Goal: Transaction & Acquisition: Purchase product/service

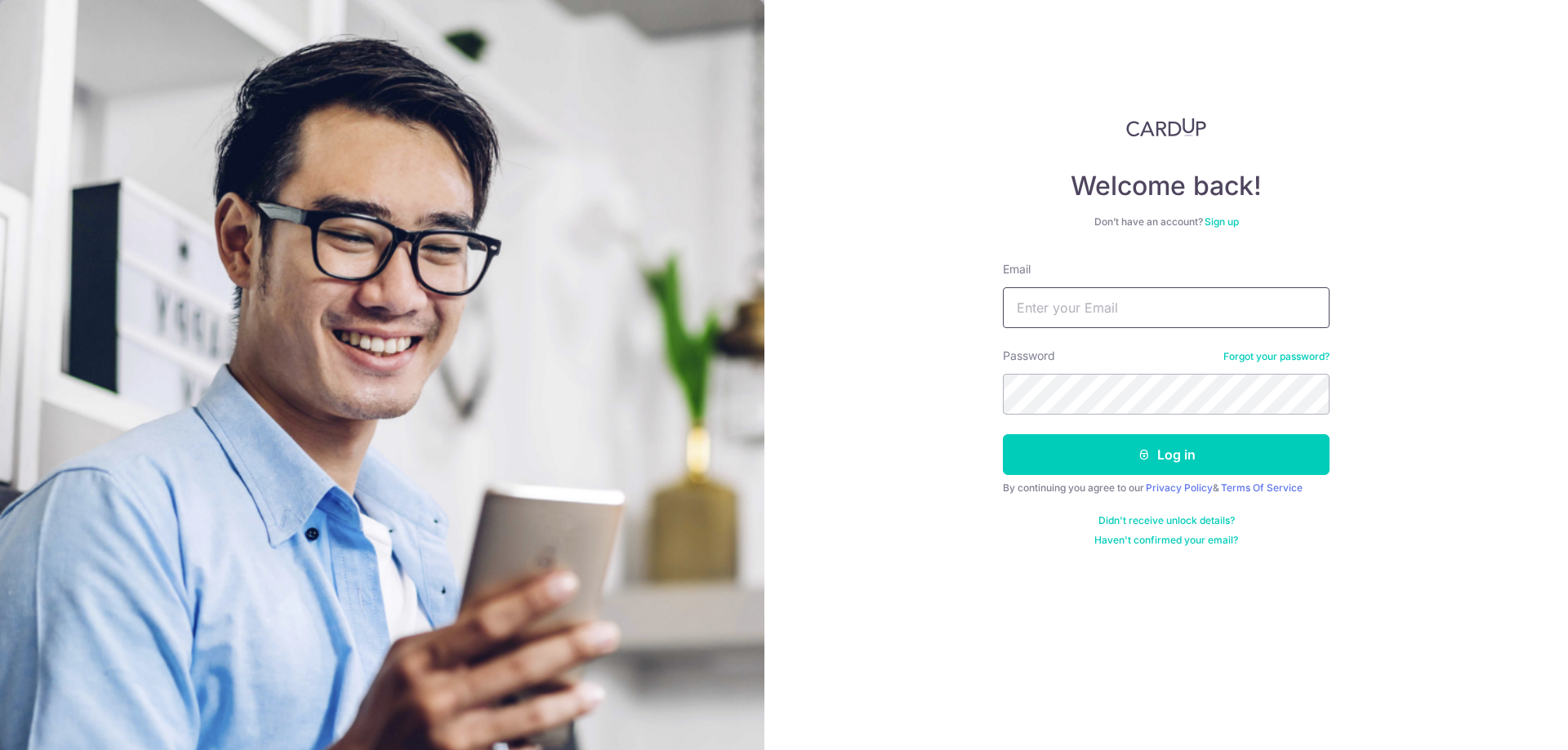
drag, startPoint x: 1062, startPoint y: 306, endPoint x: 1153, endPoint y: 296, distance: 91.5
click at [1066, 305] on input "Email" at bounding box center [1166, 308] width 327 height 41
type input "s"
type input "[EMAIL_ADDRESS][DOMAIN_NAME]"
click at [1112, 415] on form "Email dradriankoh@gmail.com Password Forgot your password? Log in By continuing…" at bounding box center [1166, 404] width 327 height 286
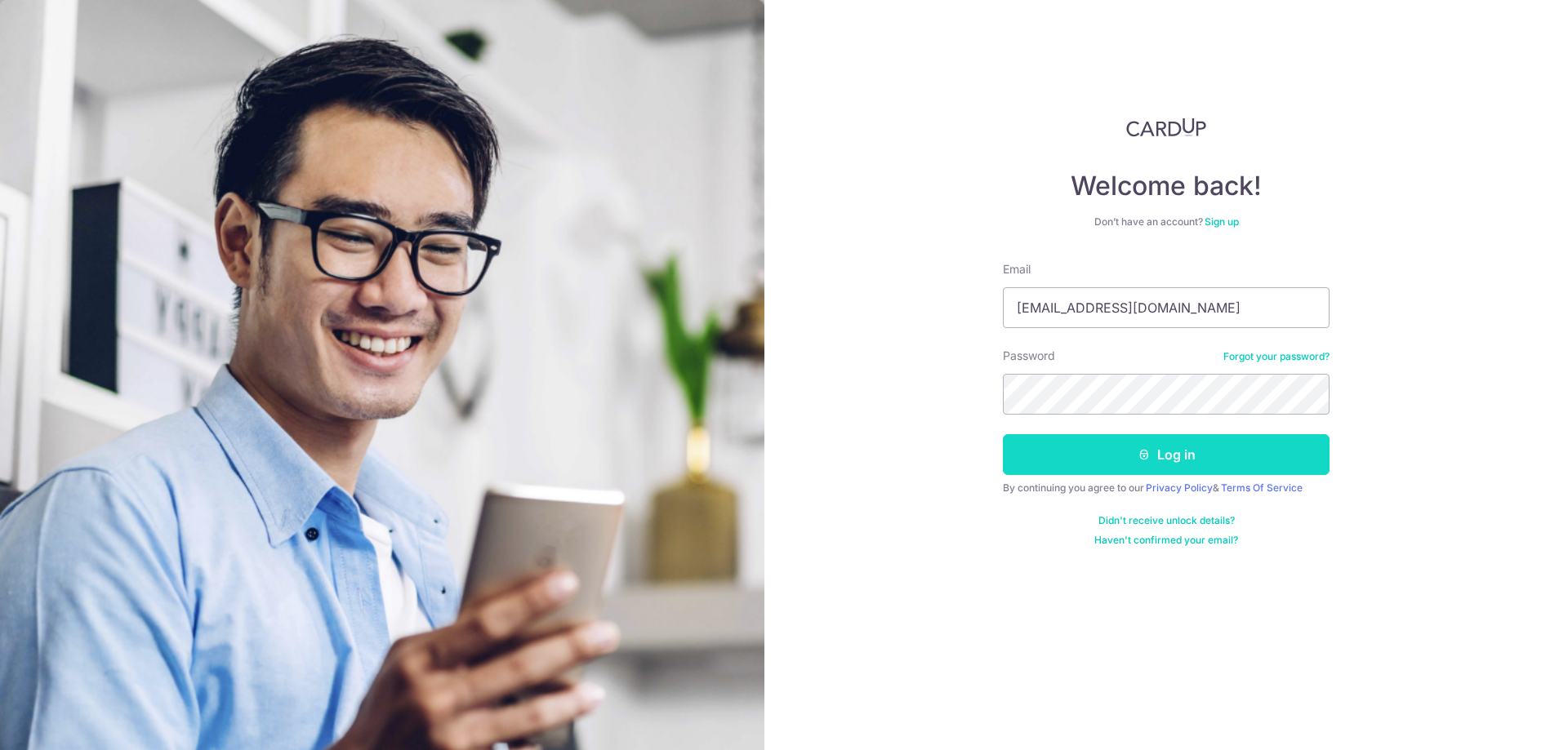
click at [1122, 465] on button "Log in" at bounding box center [1166, 455] width 327 height 41
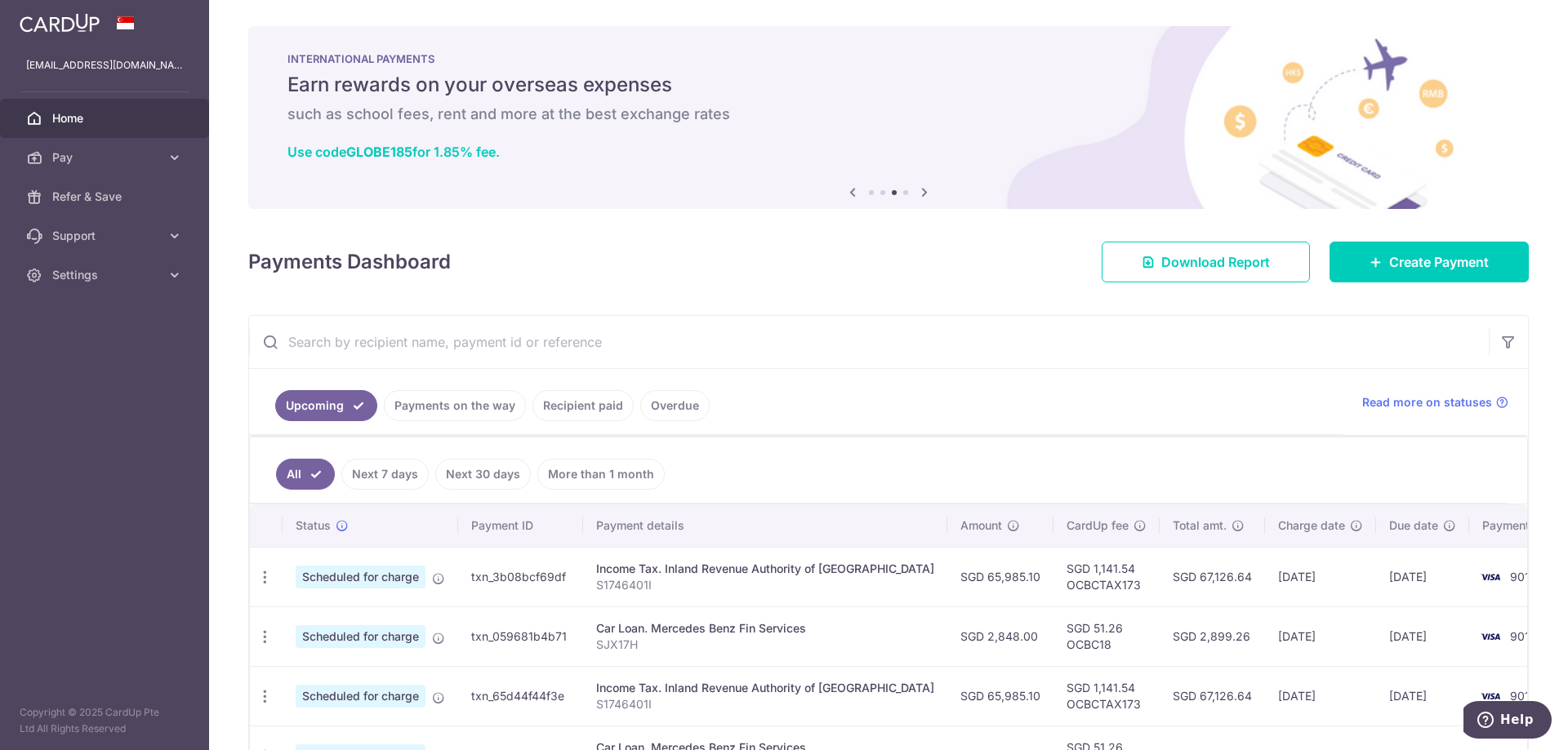
scroll to position [81, 0]
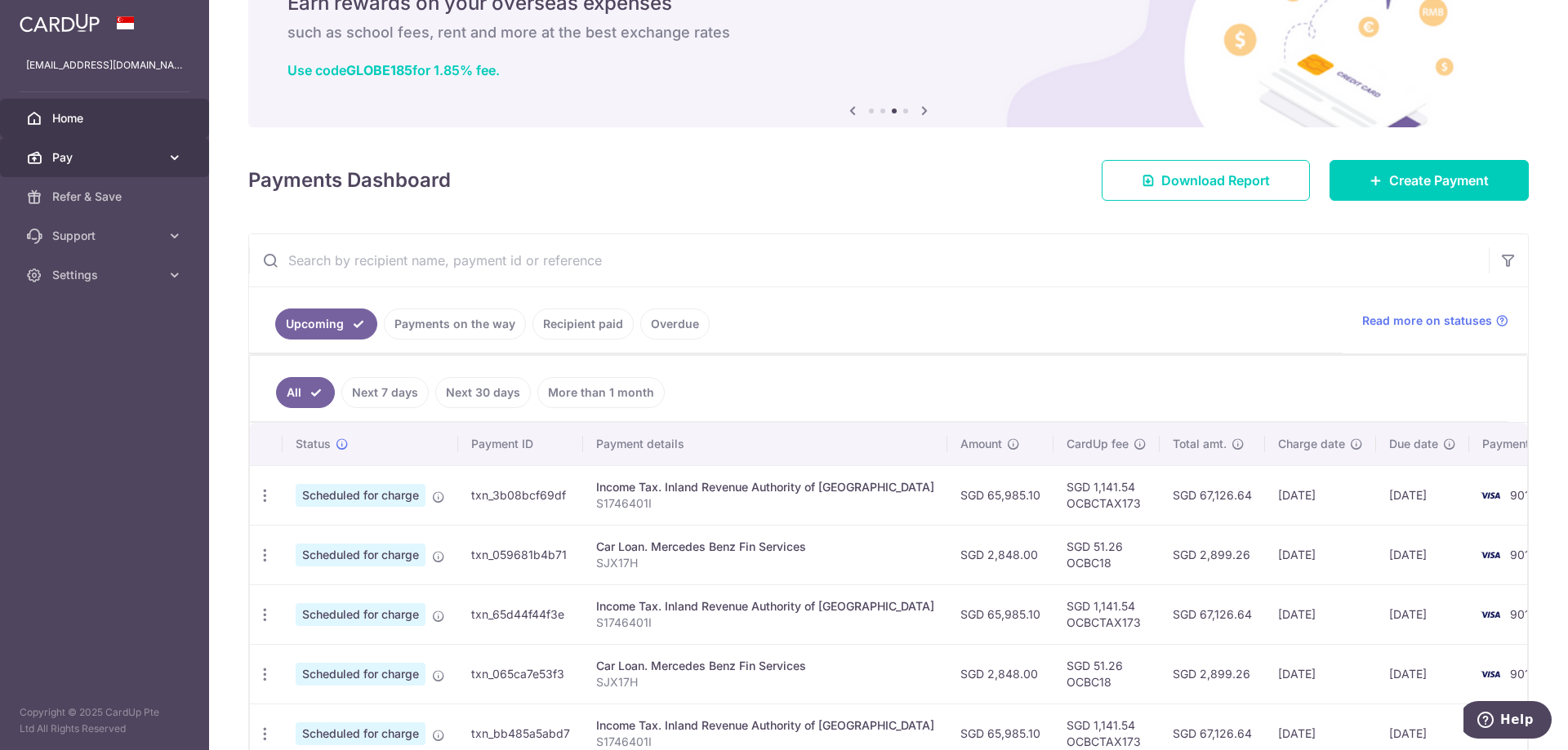
click at [70, 161] on span "Pay" at bounding box center [106, 158] width 108 height 16
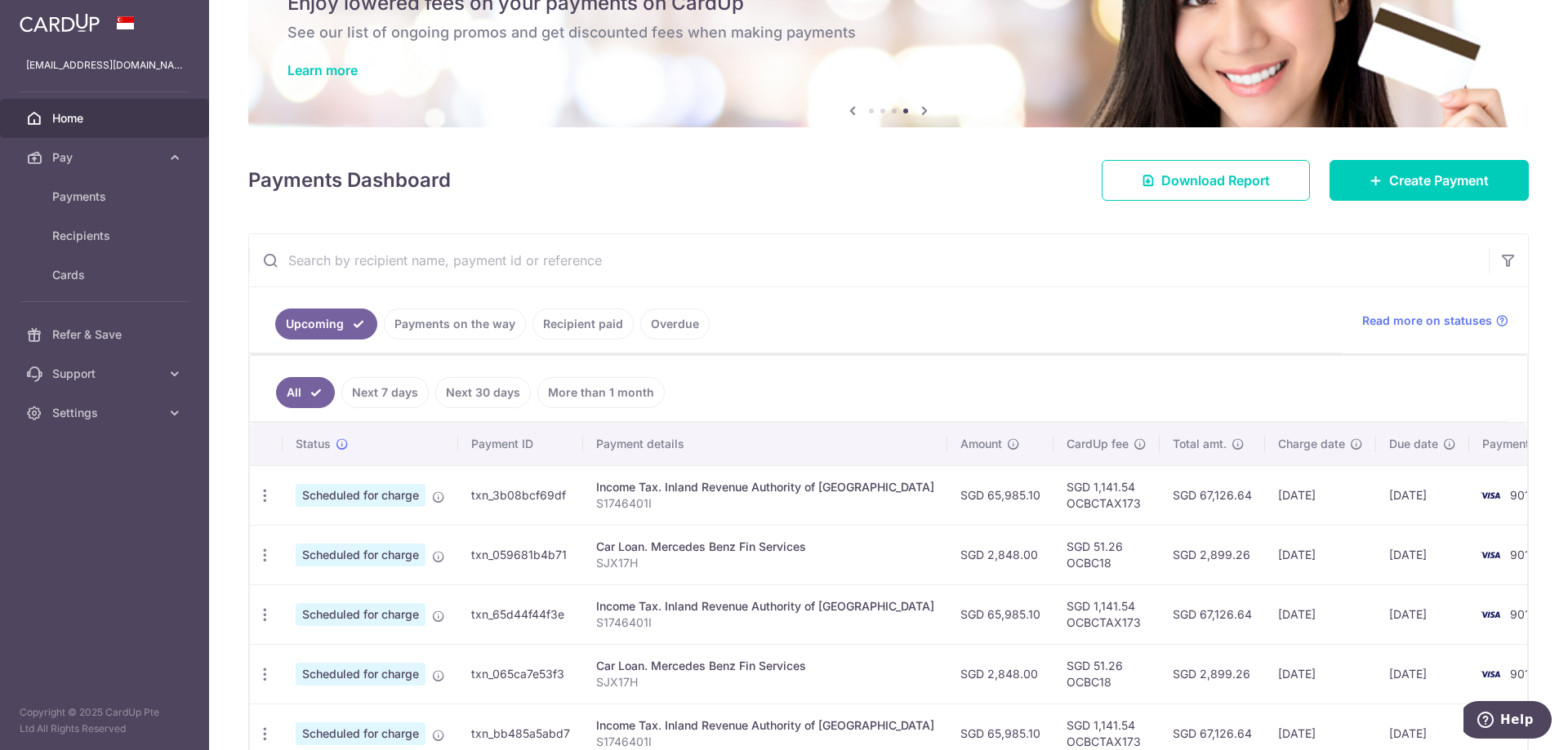
click at [833, 319] on ul "Upcoming Payments on the way Recipient paid Overdue" at bounding box center [796, 321] width 1094 height 66
click at [1352, 177] on link "Create Payment" at bounding box center [1429, 181] width 199 height 41
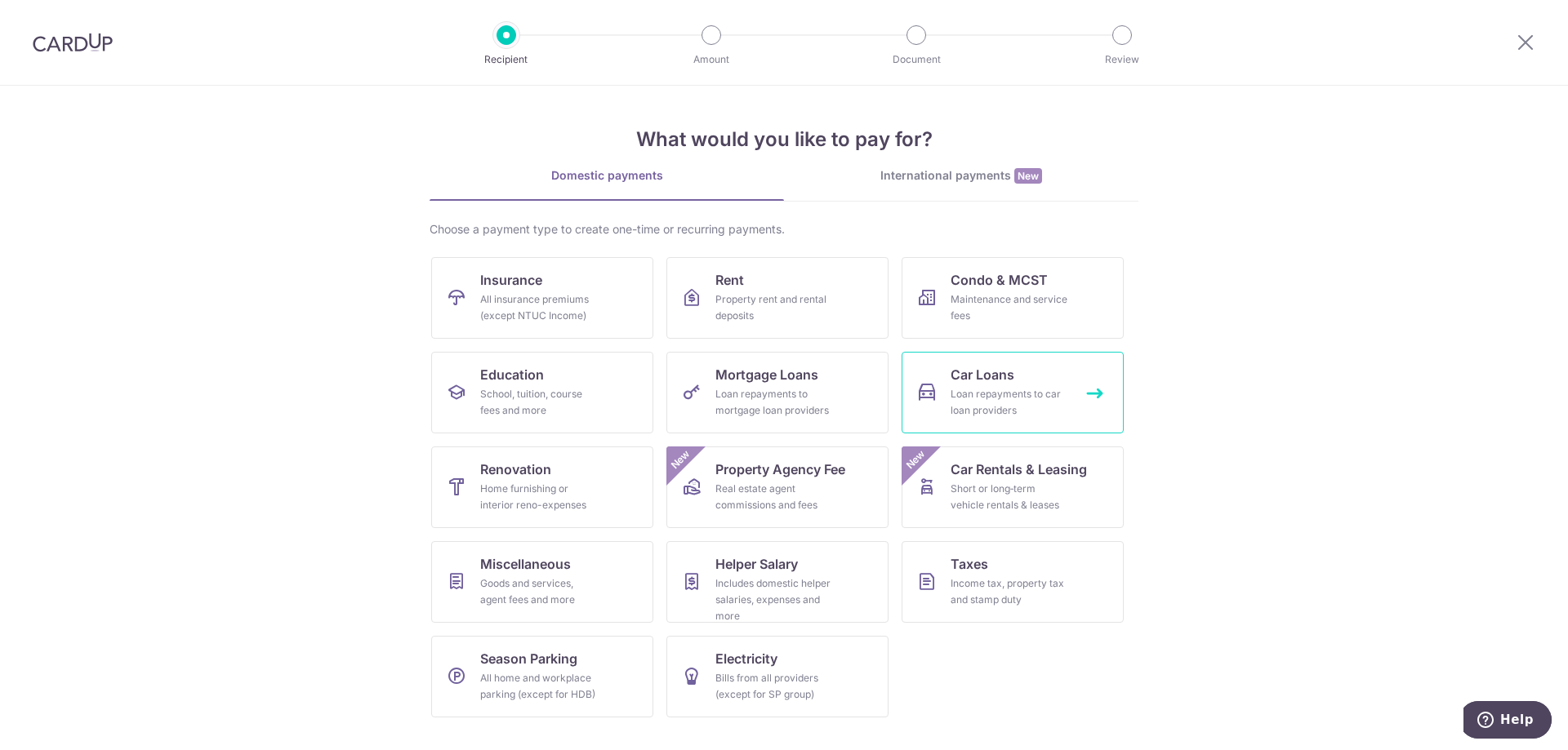
click at [960, 381] on span "Car Loans" at bounding box center [982, 375] width 64 height 19
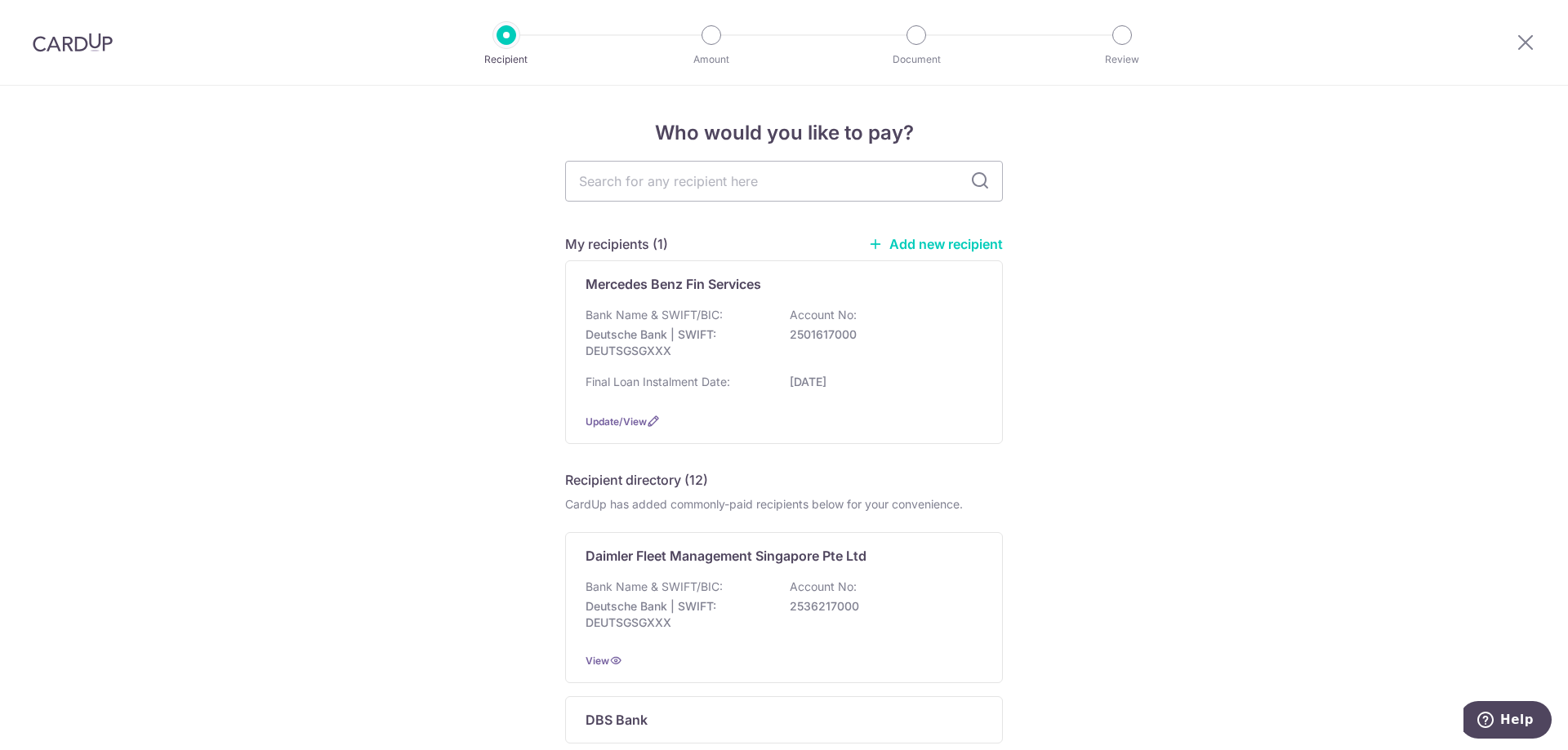
click at [894, 246] on link "Add new recipient" at bounding box center [935, 244] width 135 height 16
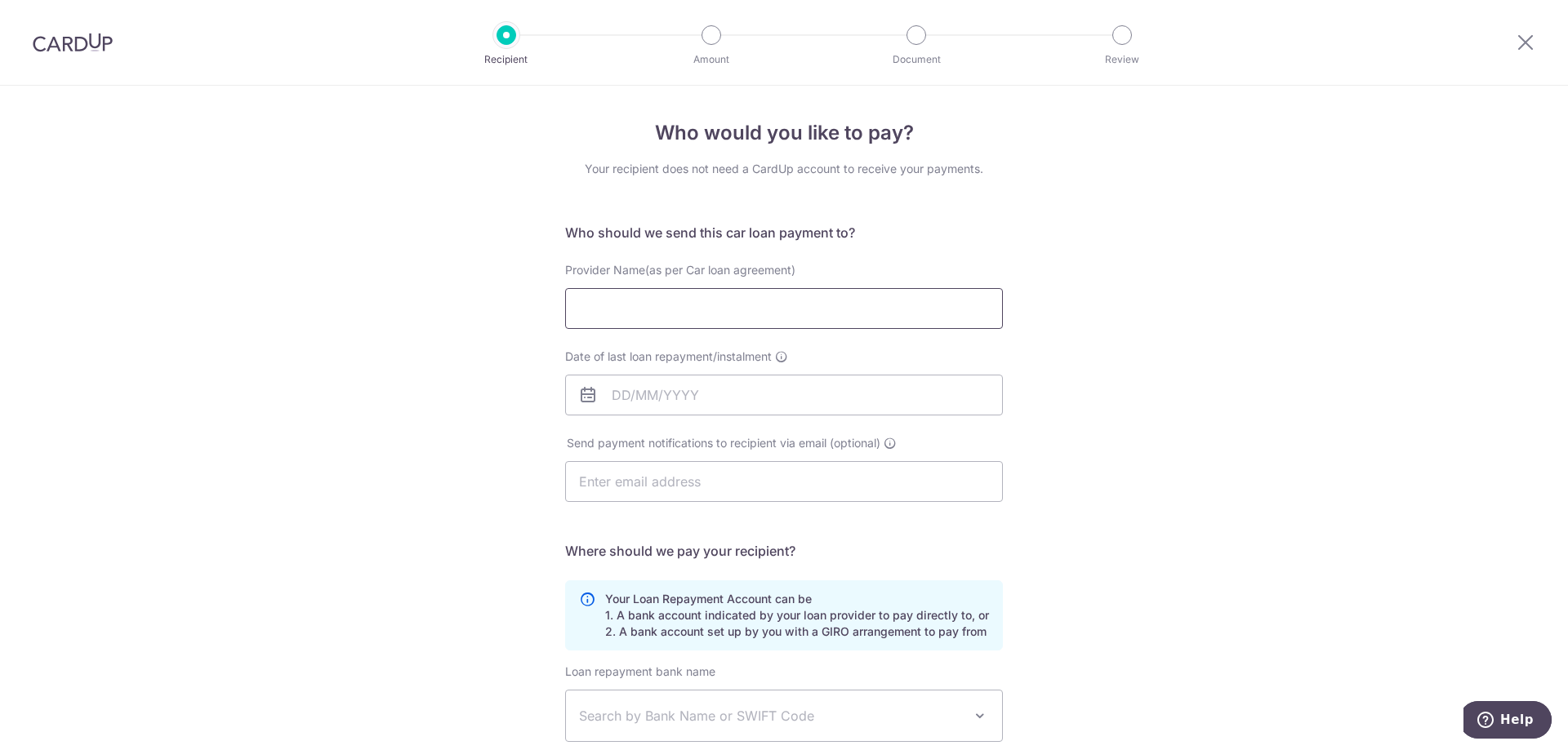
click at [635, 298] on input "Provider Name(as per Car loan agreement)" at bounding box center [784, 308] width 438 height 41
type input "HONG LEONG FINANCE LIMITED"
click at [696, 396] on input "Date of last loan repayment/instalment" at bounding box center [784, 395] width 438 height 41
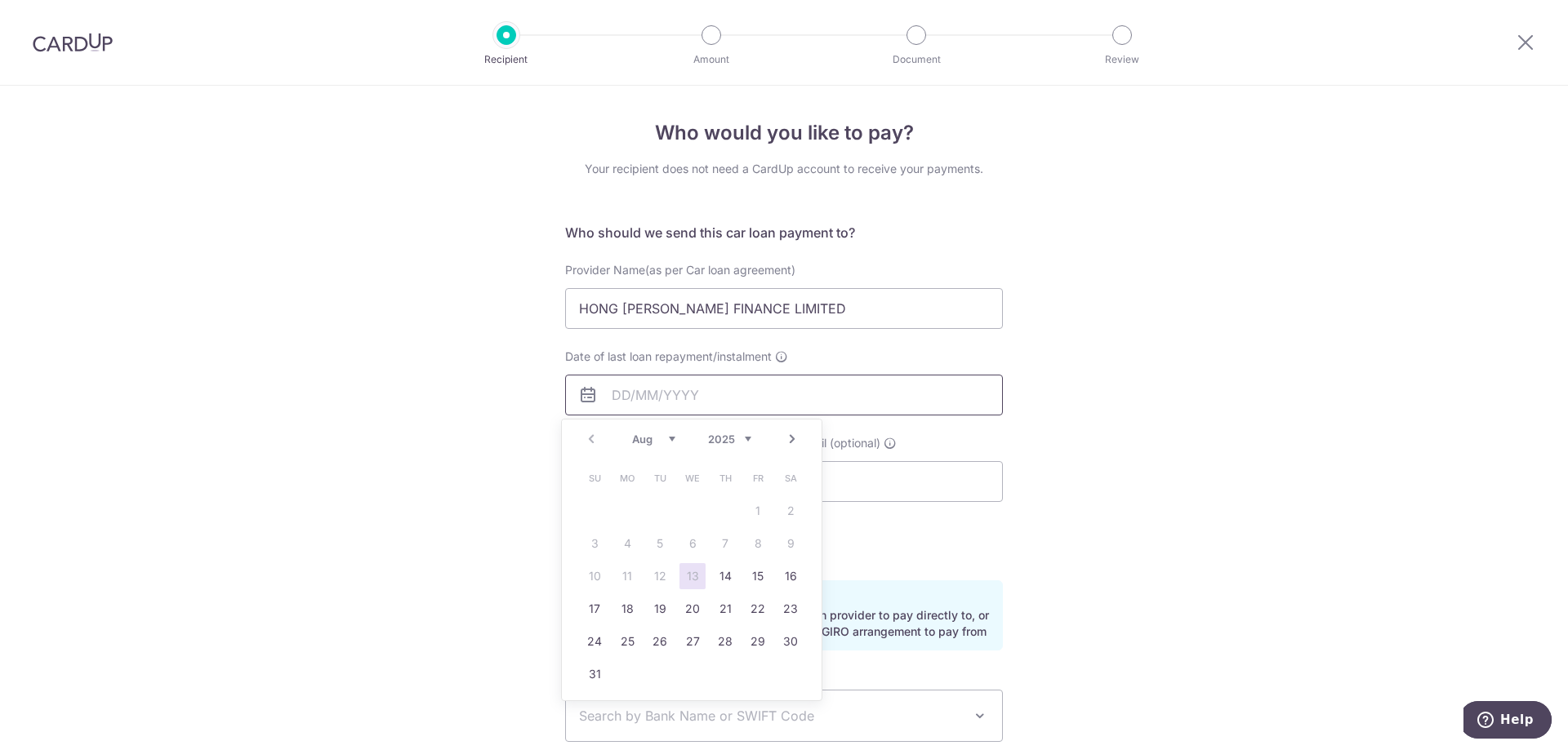
type input "13/03/2030"
click at [623, 395] on input "13/03/2030" at bounding box center [784, 395] width 438 height 41
click at [727, 403] on input "13/03/2030" at bounding box center [784, 395] width 438 height 41
drag, startPoint x: 1061, startPoint y: 445, endPoint x: 1058, endPoint y: 454, distance: 9.5
click at [1063, 445] on div "Who would you like to pay? Your recipient does not need a CardUp account to rec…" at bounding box center [784, 534] width 1568 height 896
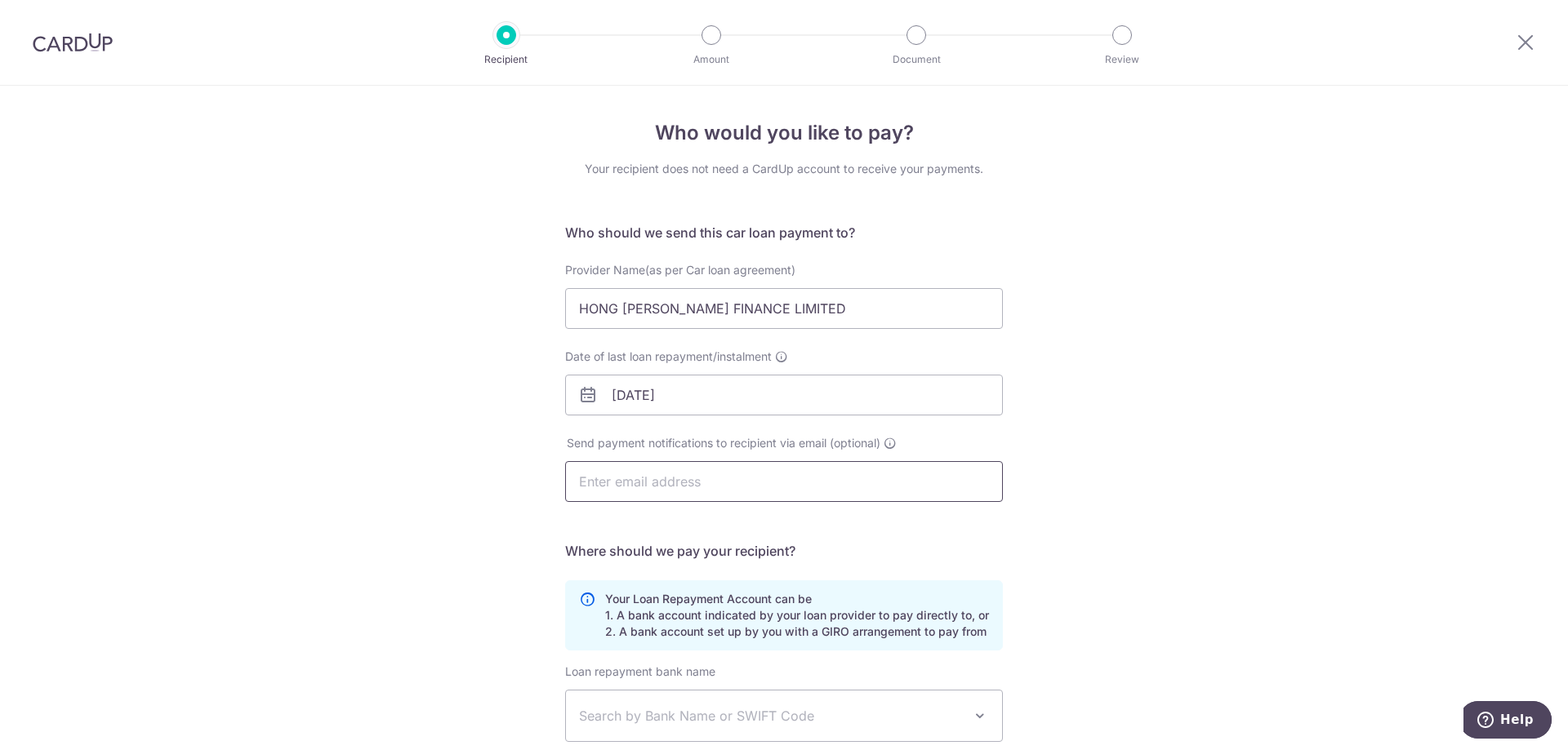
scroll to position [81, 0]
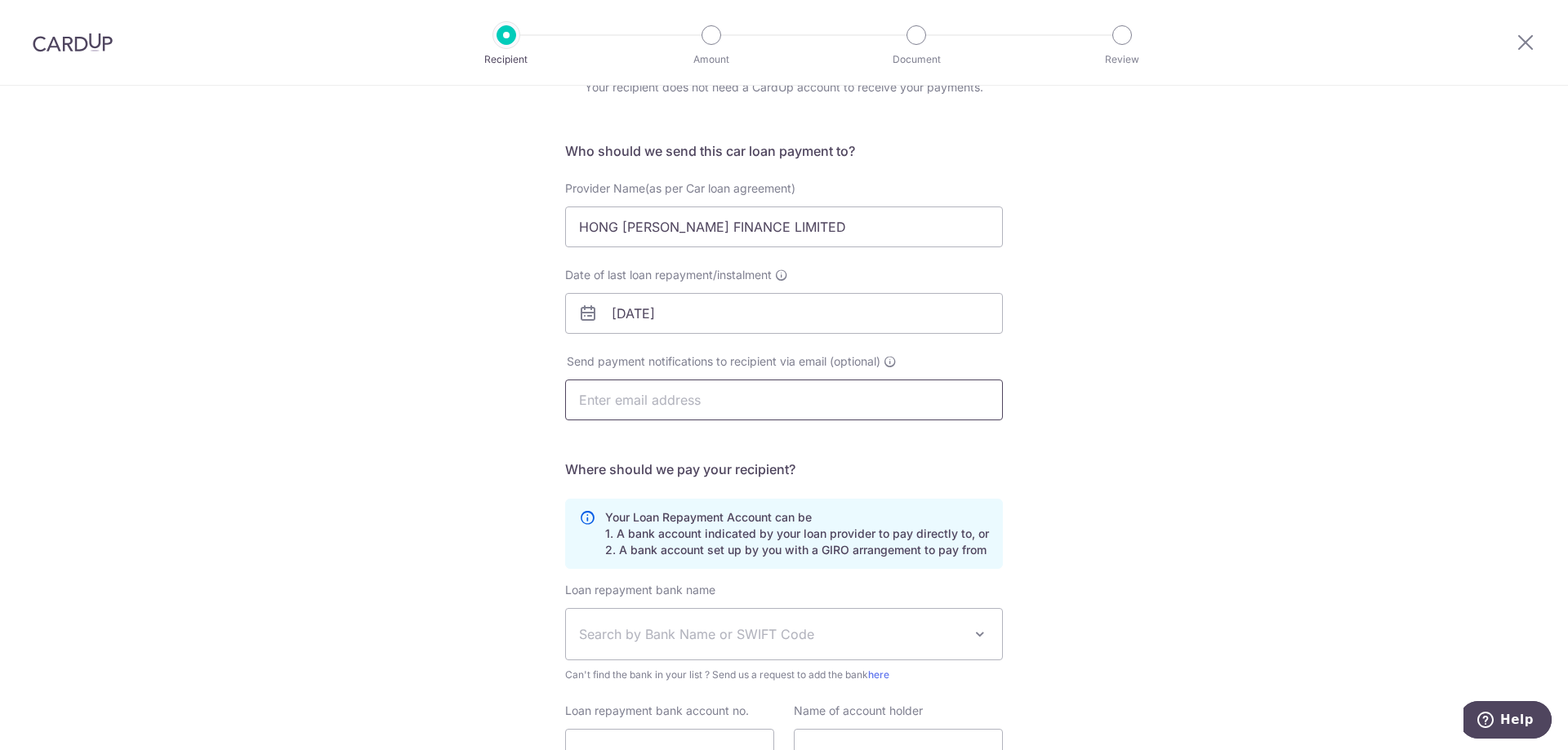
drag, startPoint x: 643, startPoint y: 397, endPoint x: 674, endPoint y: 402, distance: 31.4
click at [643, 397] on input "text" at bounding box center [784, 400] width 438 height 41
type input "ahckoh@yahoo.com"
type input "HOCK CHUAN KOH"
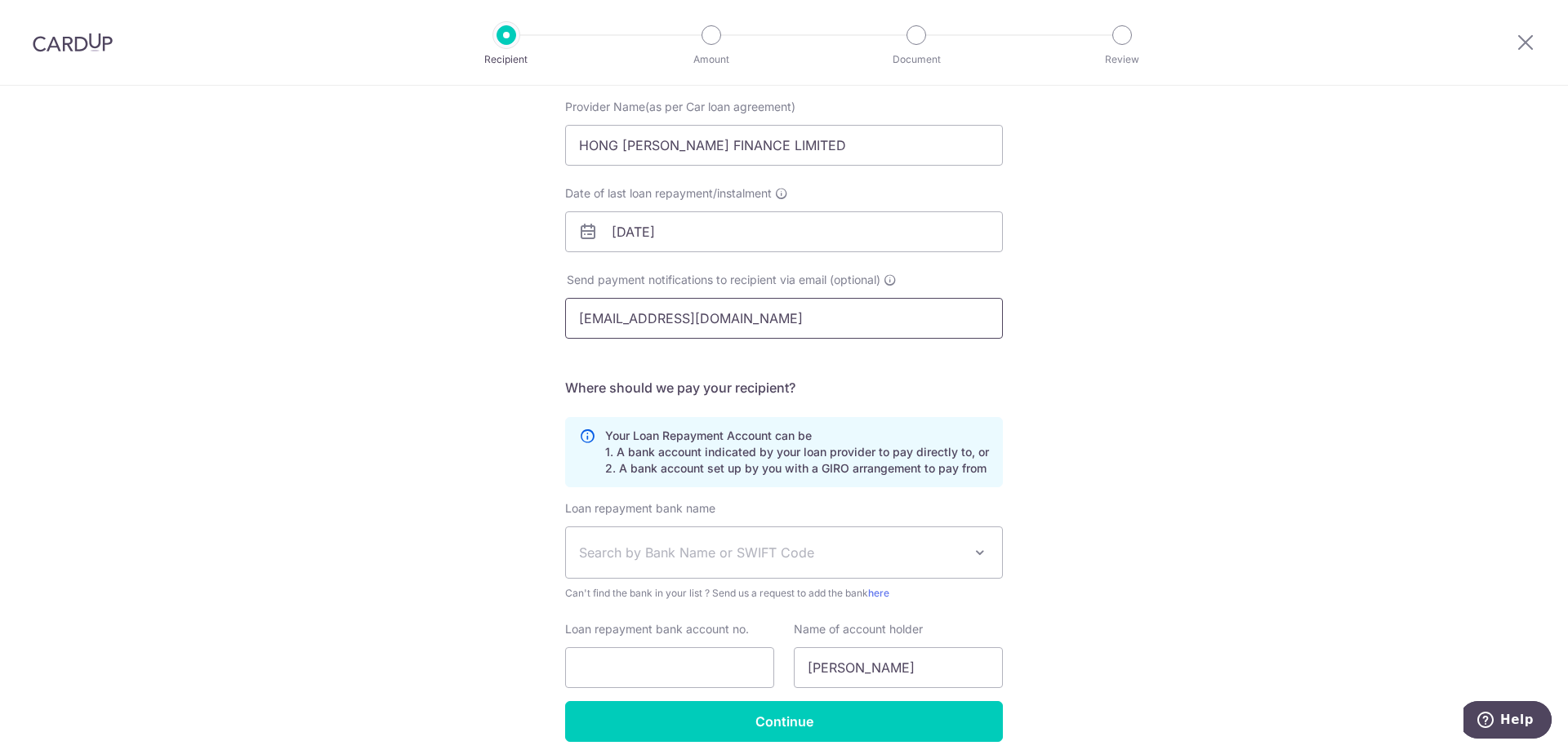
scroll to position [232, 0]
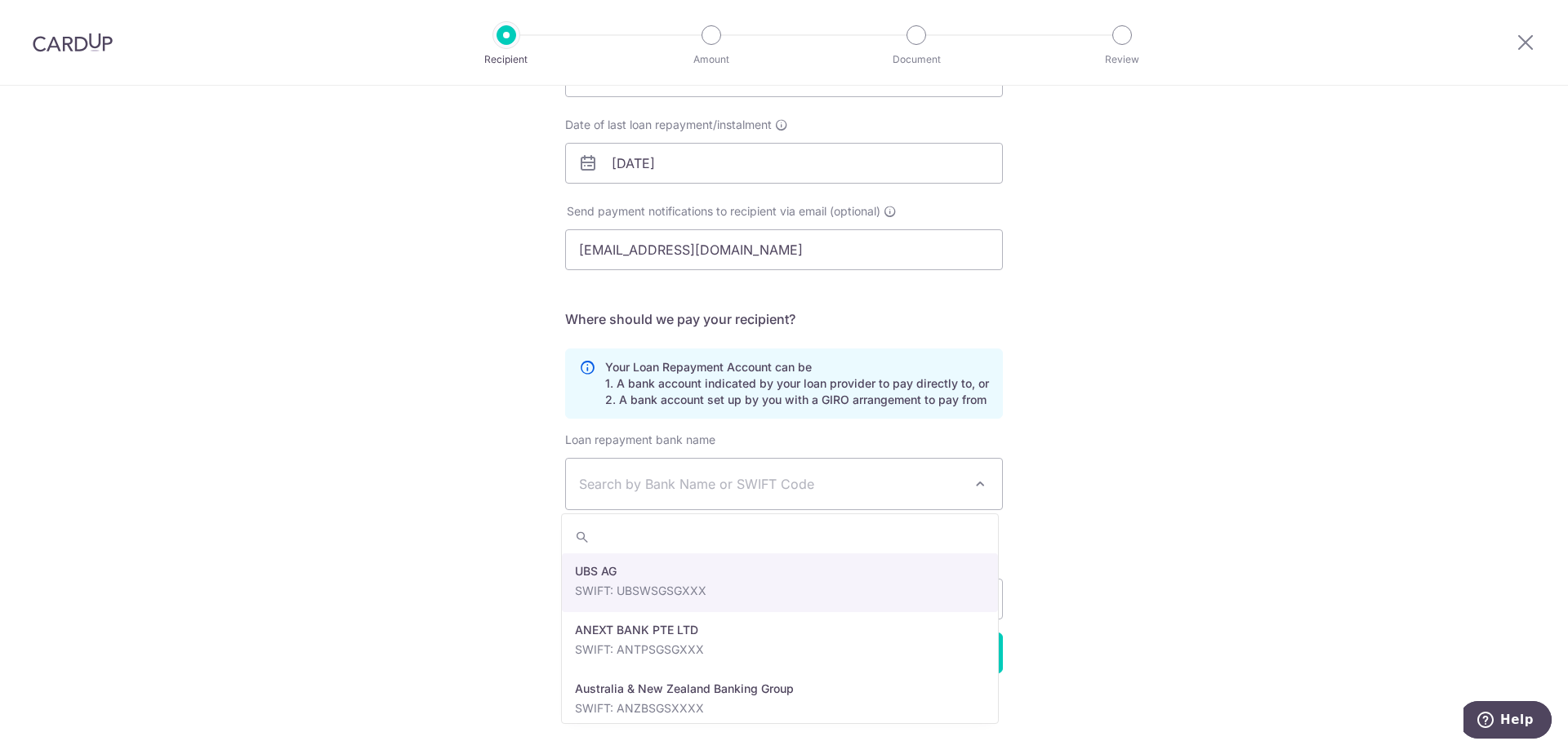
click at [611, 479] on span "Search by Bank Name or SWIFT Code" at bounding box center [771, 484] width 384 height 19
type input "HON"
select select "23671"
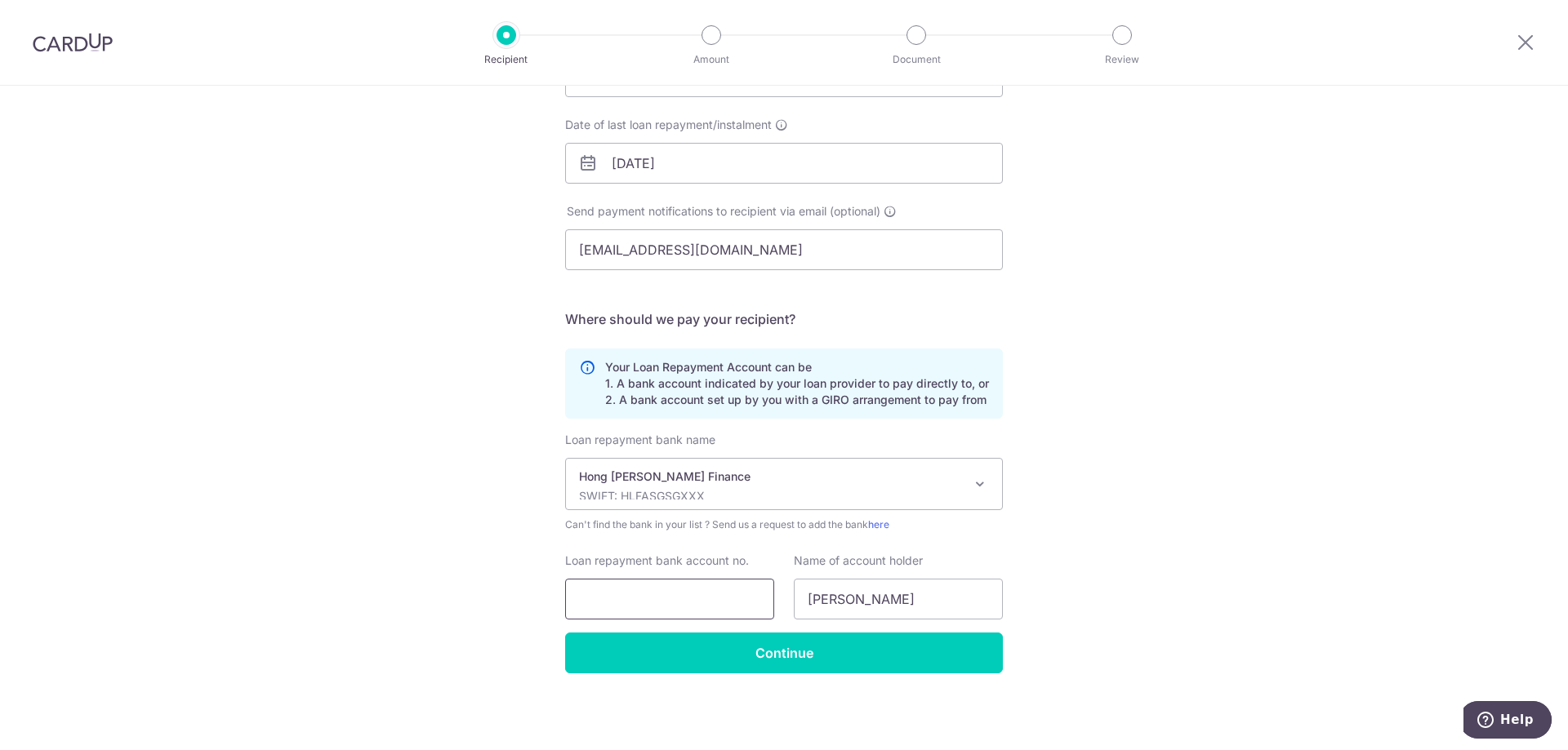
click at [655, 603] on input "Loan repayment bank account no." at bounding box center [670, 599] width 209 height 41
drag, startPoint x: 937, startPoint y: 598, endPoint x: 750, endPoint y: 599, distance: 187.0
click at [750, 599] on div "Loan repayment bank account no. Name of account holder HOCK CHUAN KOH" at bounding box center [784, 586] width 457 height 67
click at [1063, 483] on div "Who would you like to pay? Your recipient does not need a CardUp account to rec…" at bounding box center [784, 302] width 1568 height 896
drag, startPoint x: 931, startPoint y: 600, endPoint x: 794, endPoint y: 561, distance: 142.4
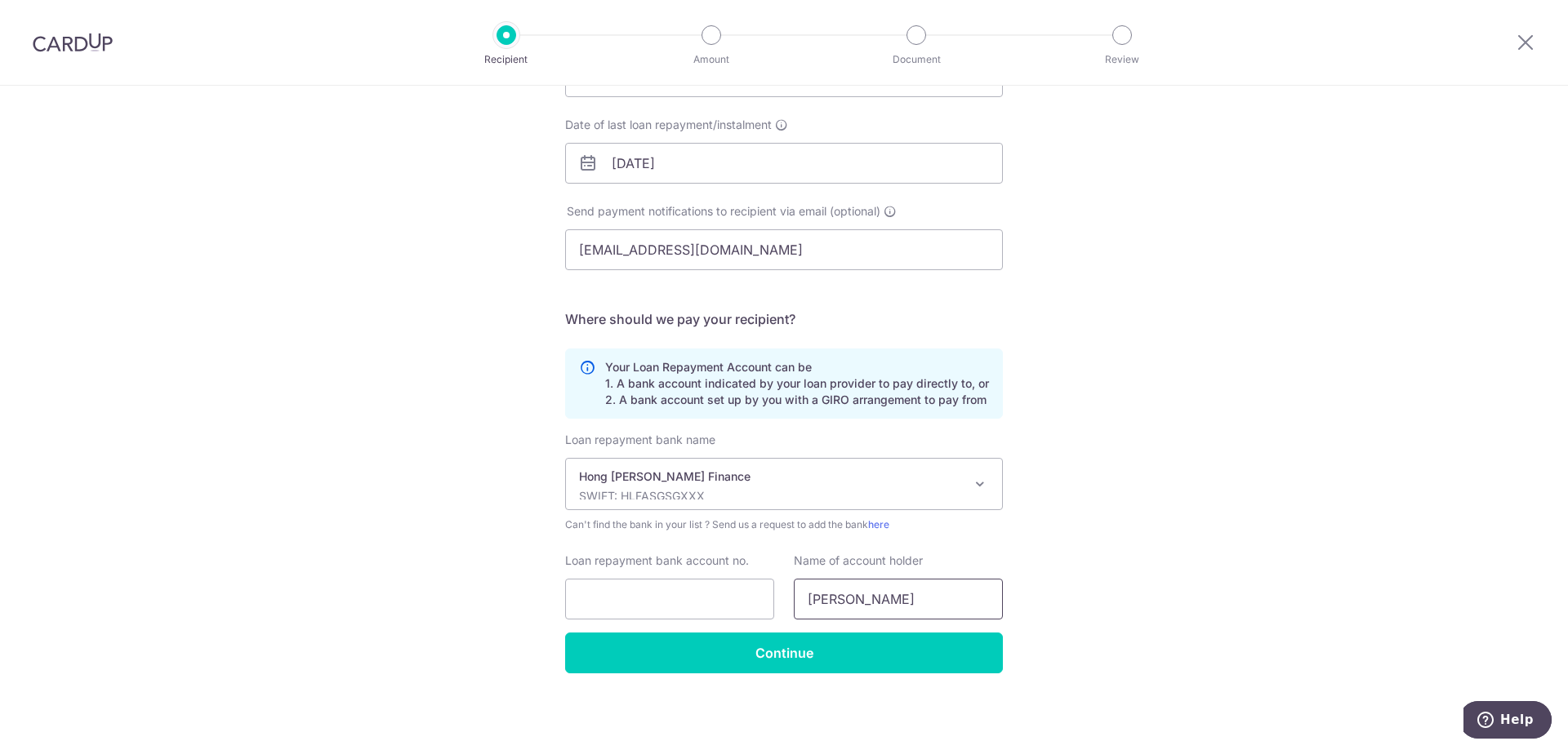
click at [788, 600] on div "Name of account holder HOCK CHUAN KOH" at bounding box center [898, 586] width 229 height 67
type input "KOH HOCK CHUAN ADRIAN"
click at [648, 599] on input "Loan repayment bank account no." at bounding box center [670, 599] width 209 height 41
